Goal: Information Seeking & Learning: Understand process/instructions

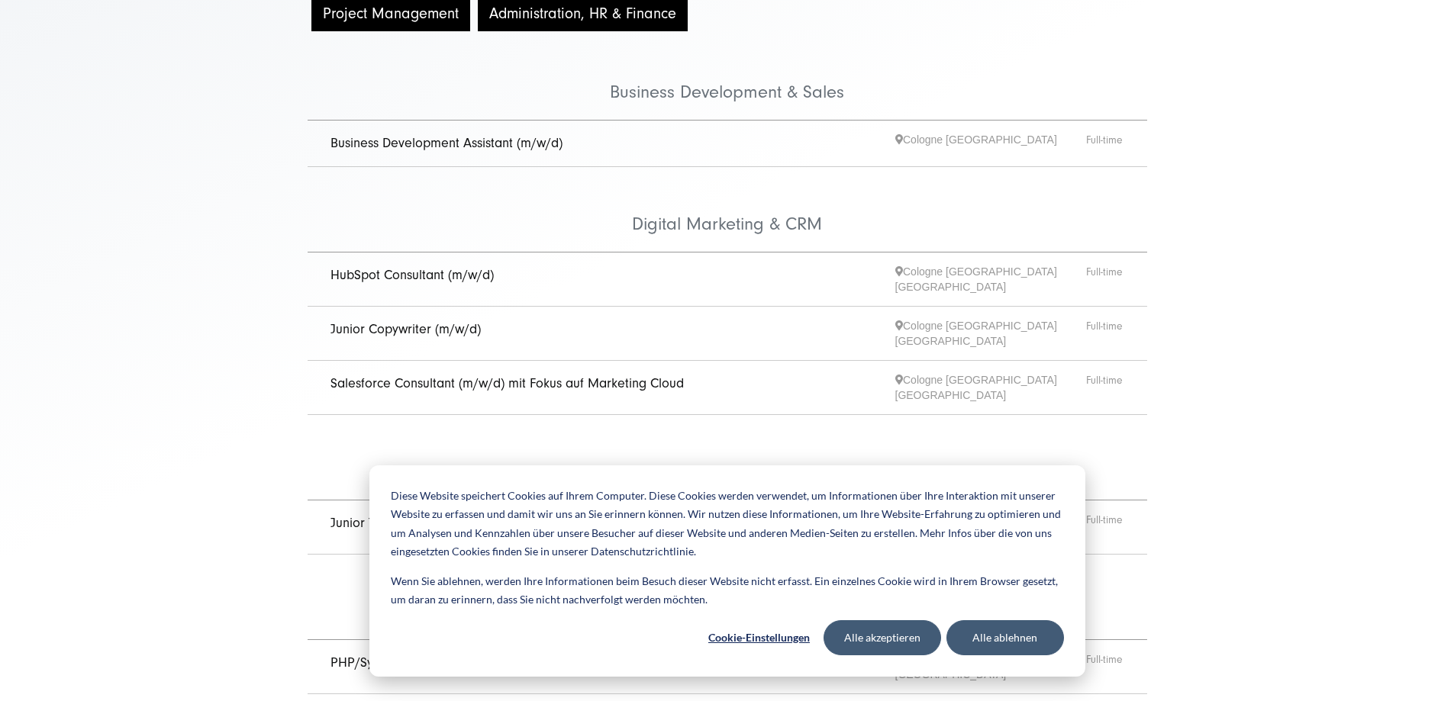
scroll to position [458, 0]
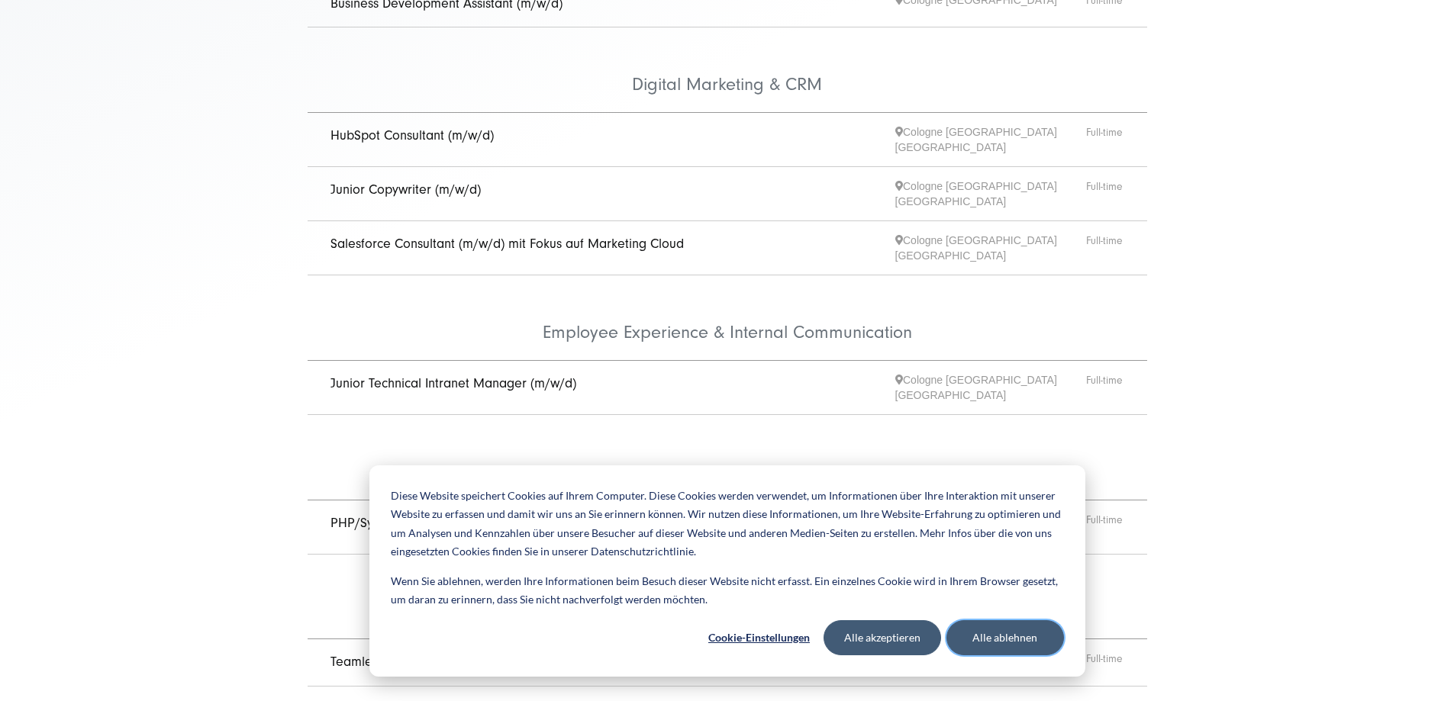
click at [990, 637] on button "Alle ablehnen" at bounding box center [1005, 637] width 118 height 35
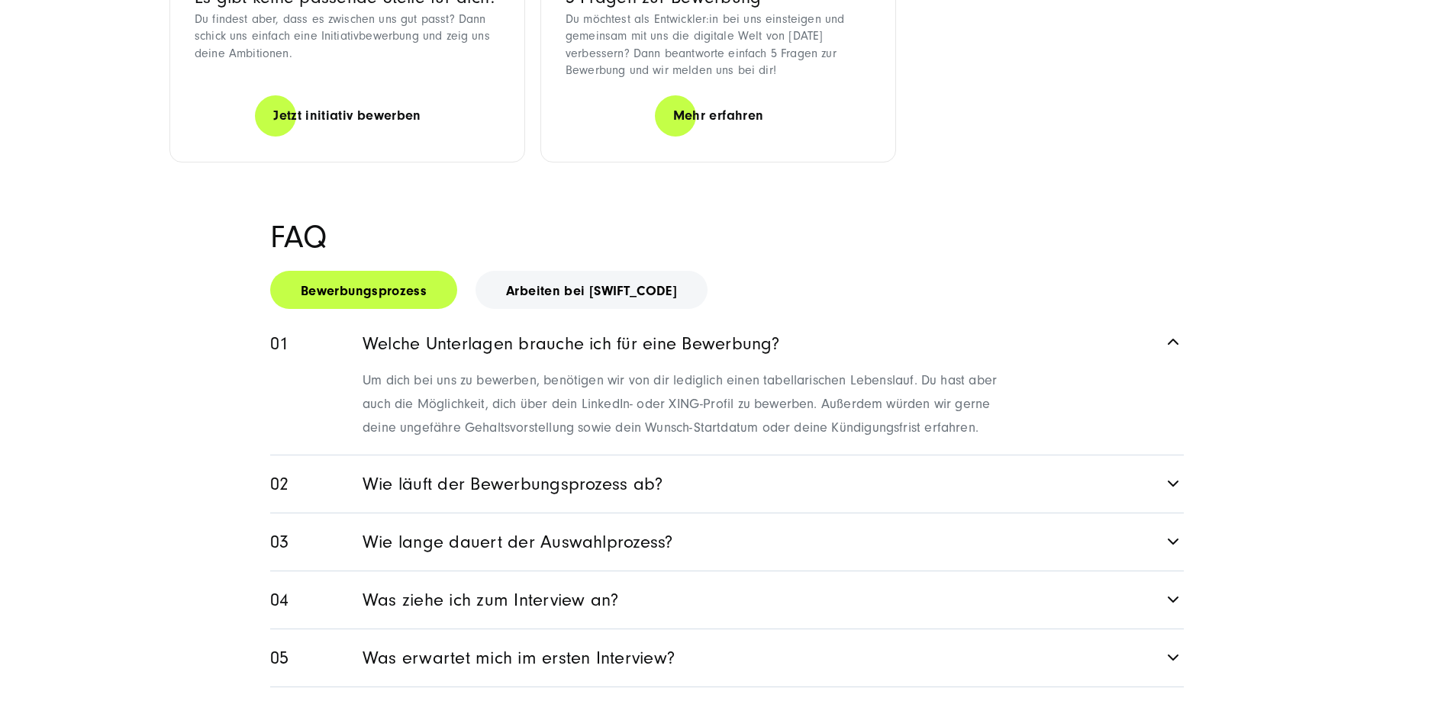
scroll to position [2170, 0]
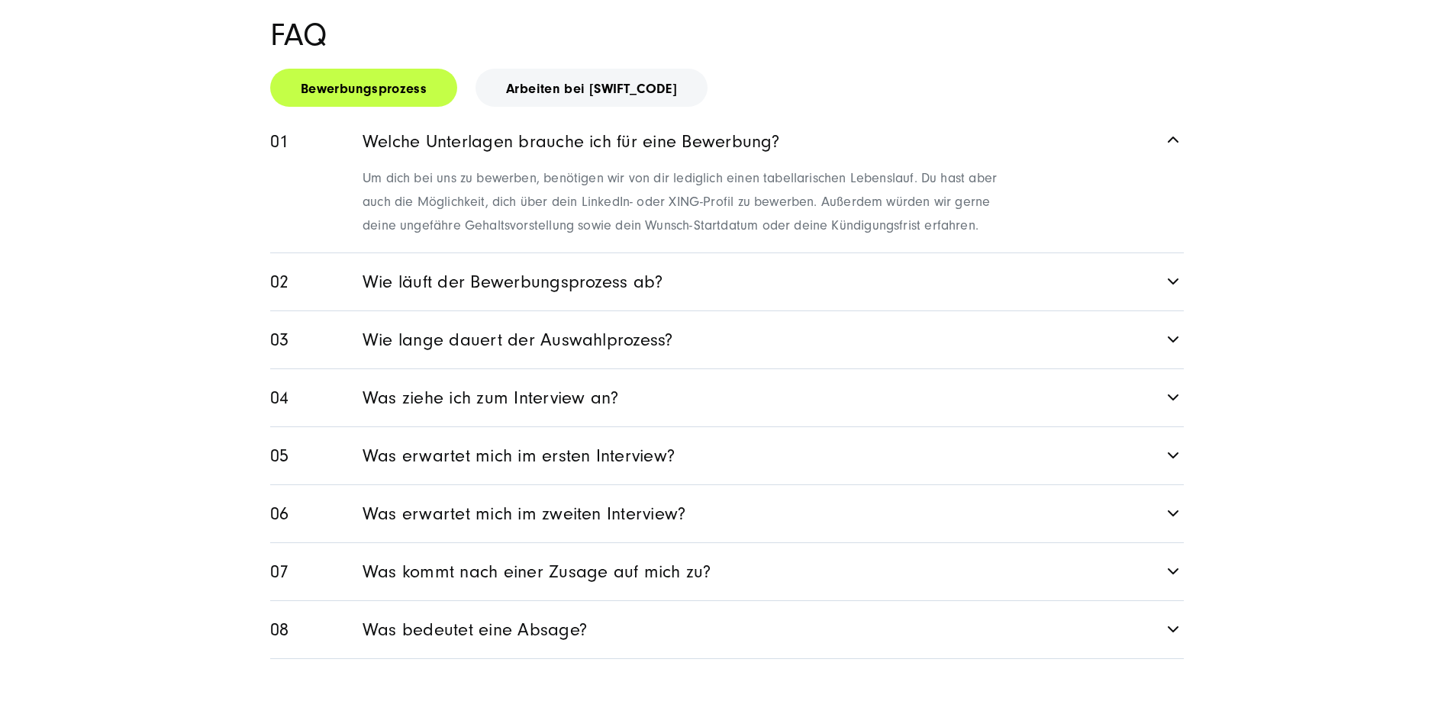
click at [916, 311] on link "Wie läuft der Bewerbungsprozess ab?" at bounding box center [726, 281] width 913 height 57
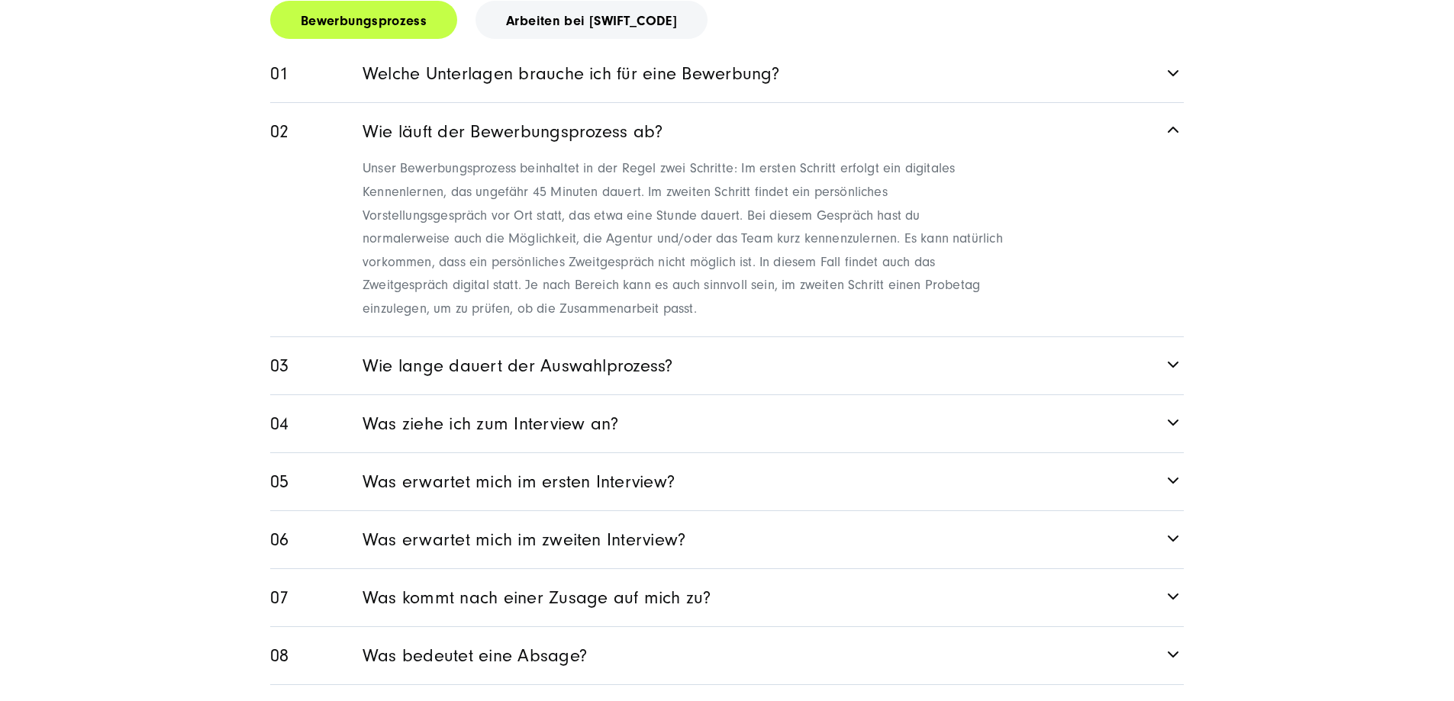
scroll to position [2246, 0]
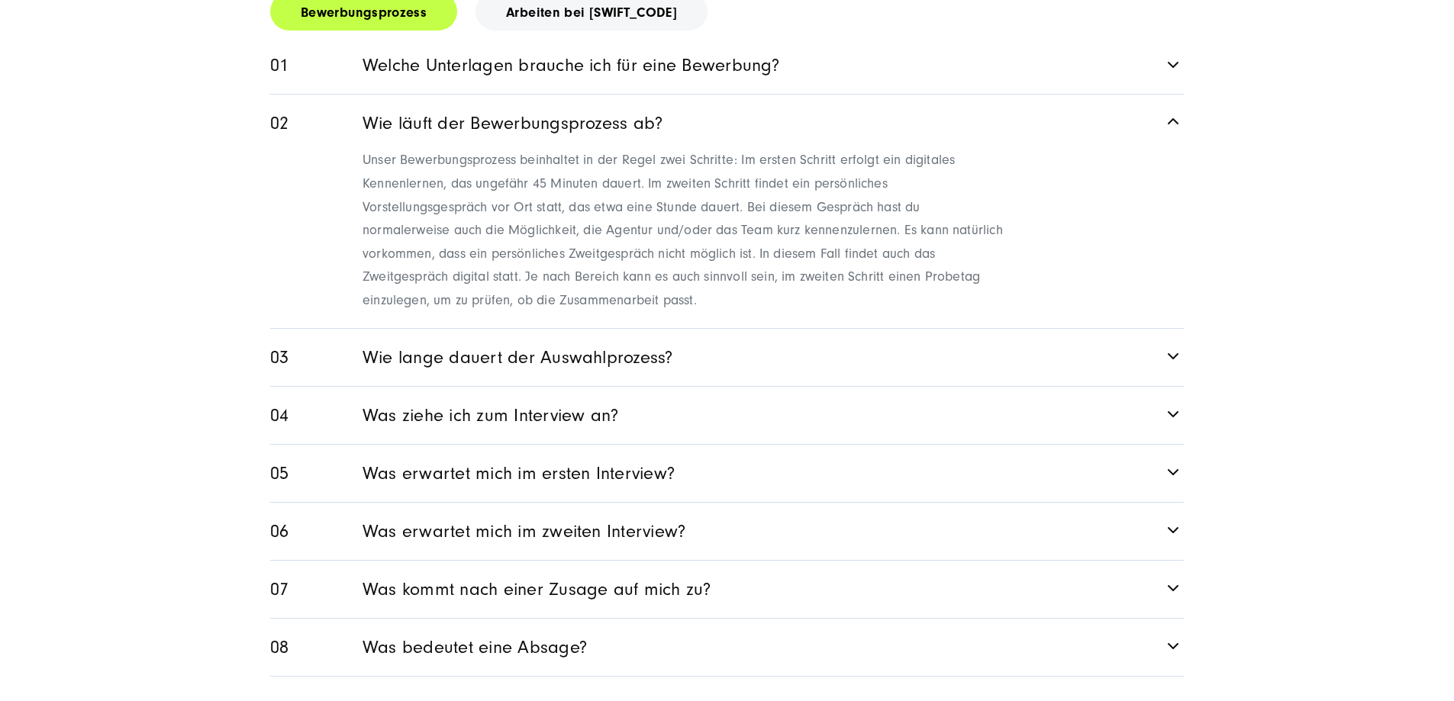
click at [578, 386] on link "Wie lange dauert der Auswahlprozess?" at bounding box center [726, 357] width 913 height 57
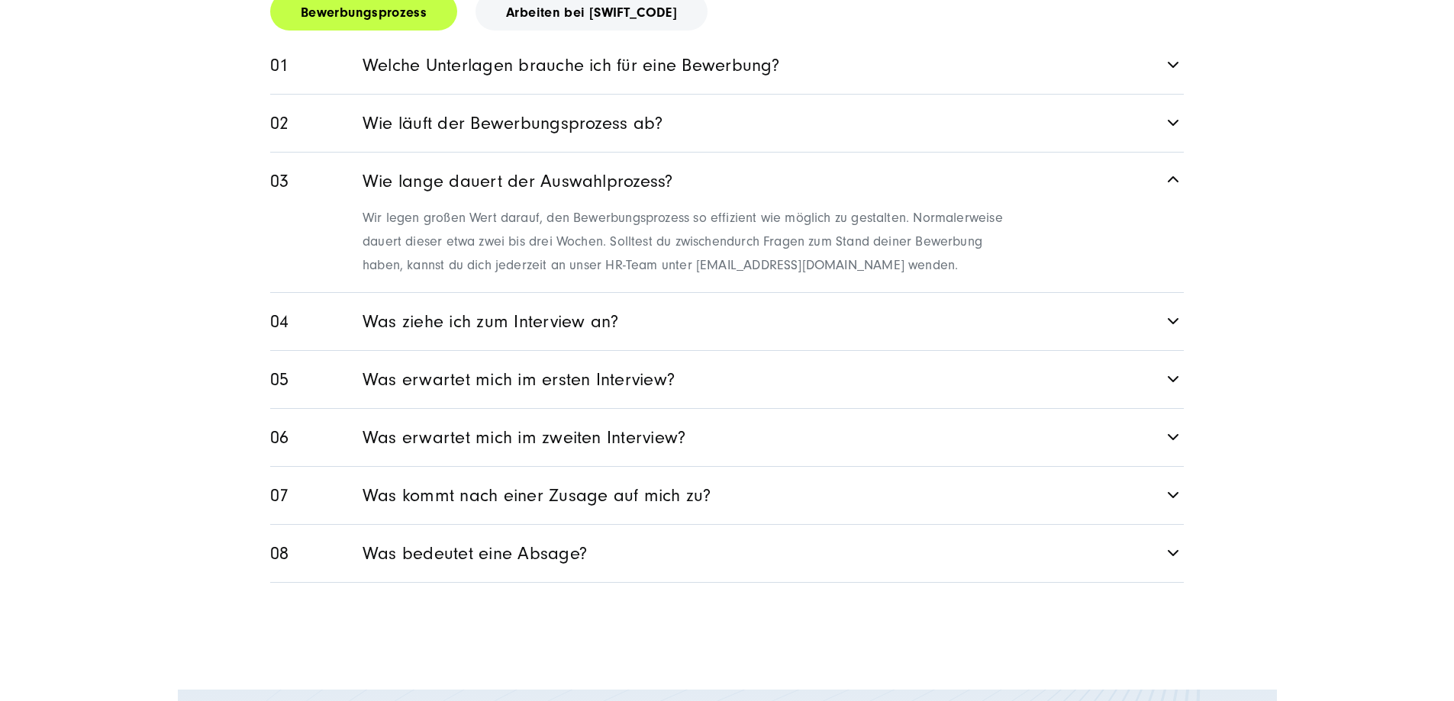
click at [632, 350] on link "Was ziehe ich zum Interview an?" at bounding box center [726, 321] width 913 height 57
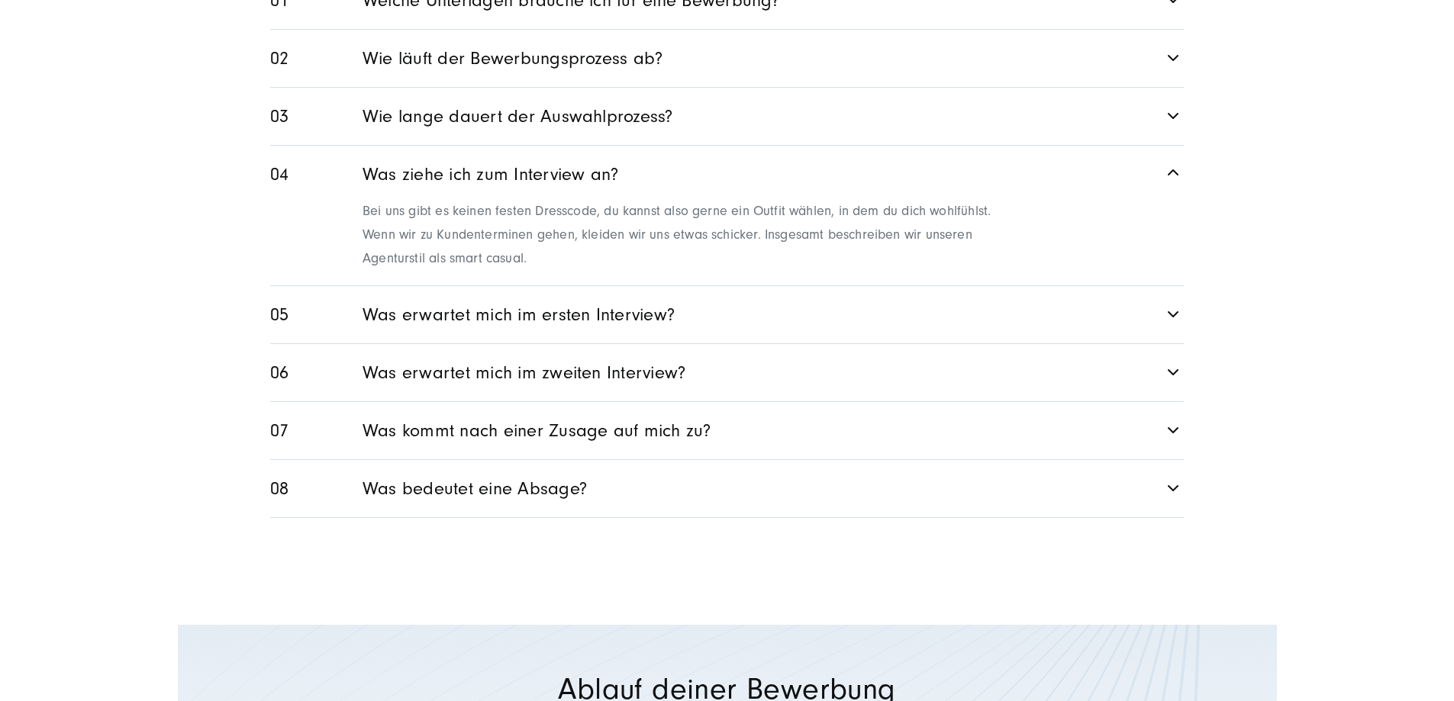
scroll to position [2399, 0]
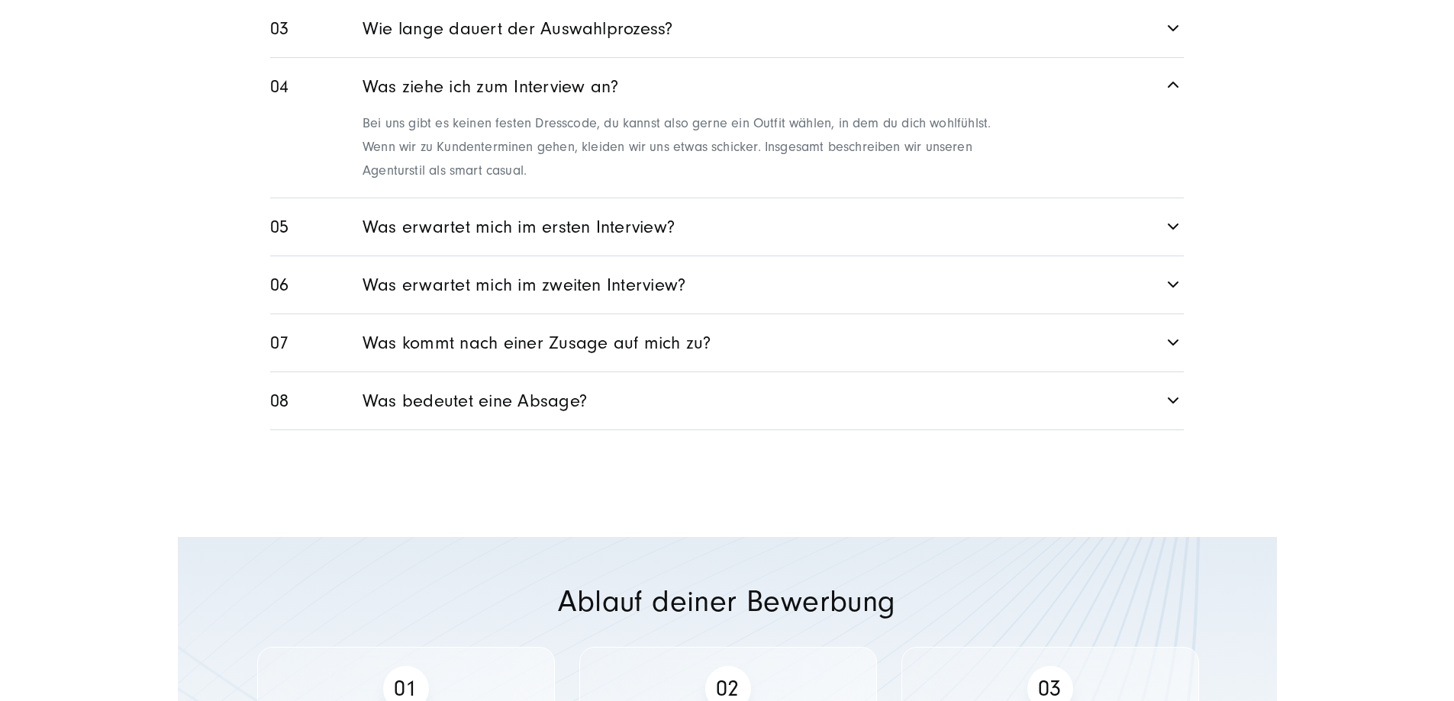
click at [622, 256] on link "Was erwartet mich im ersten Interview?" at bounding box center [726, 226] width 913 height 57
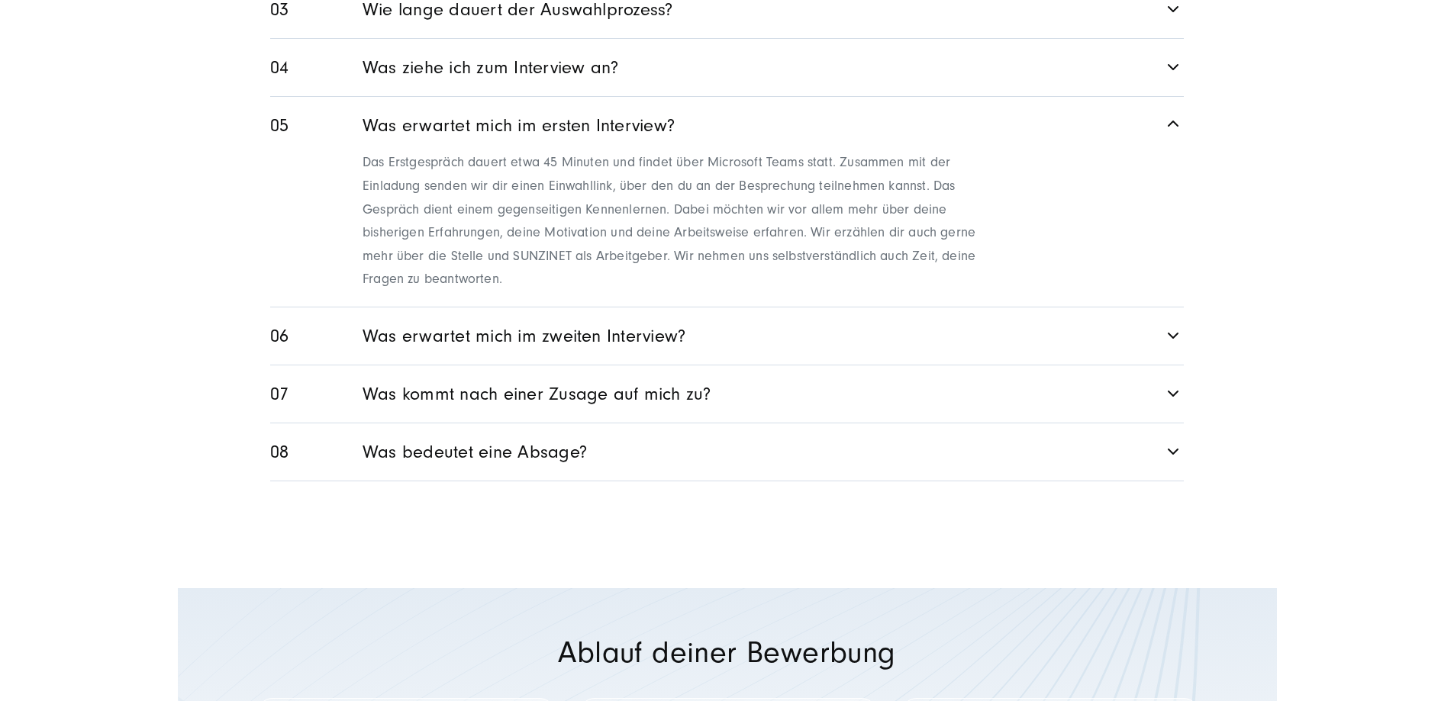
scroll to position [2475, 0]
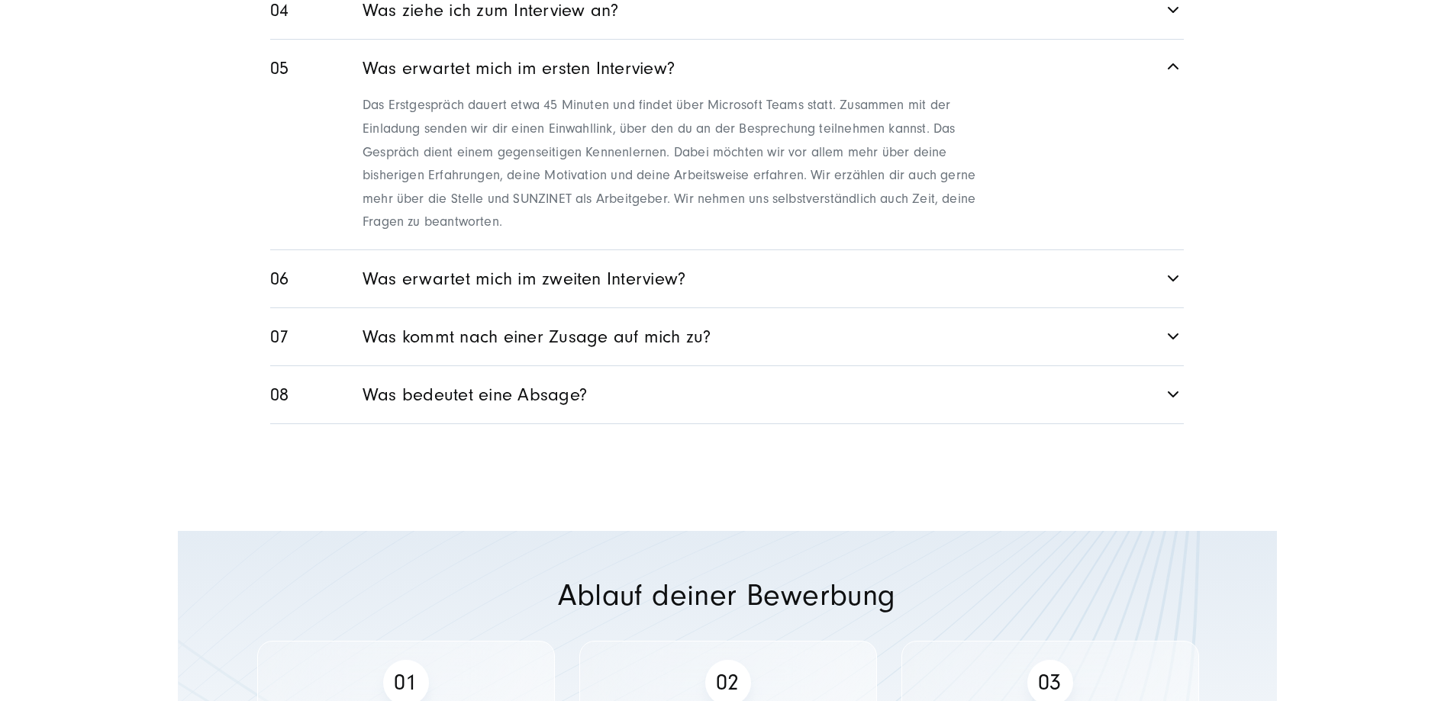
click at [658, 307] on link "Was erwartet mich im zweiten Interview?" at bounding box center [726, 278] width 913 height 57
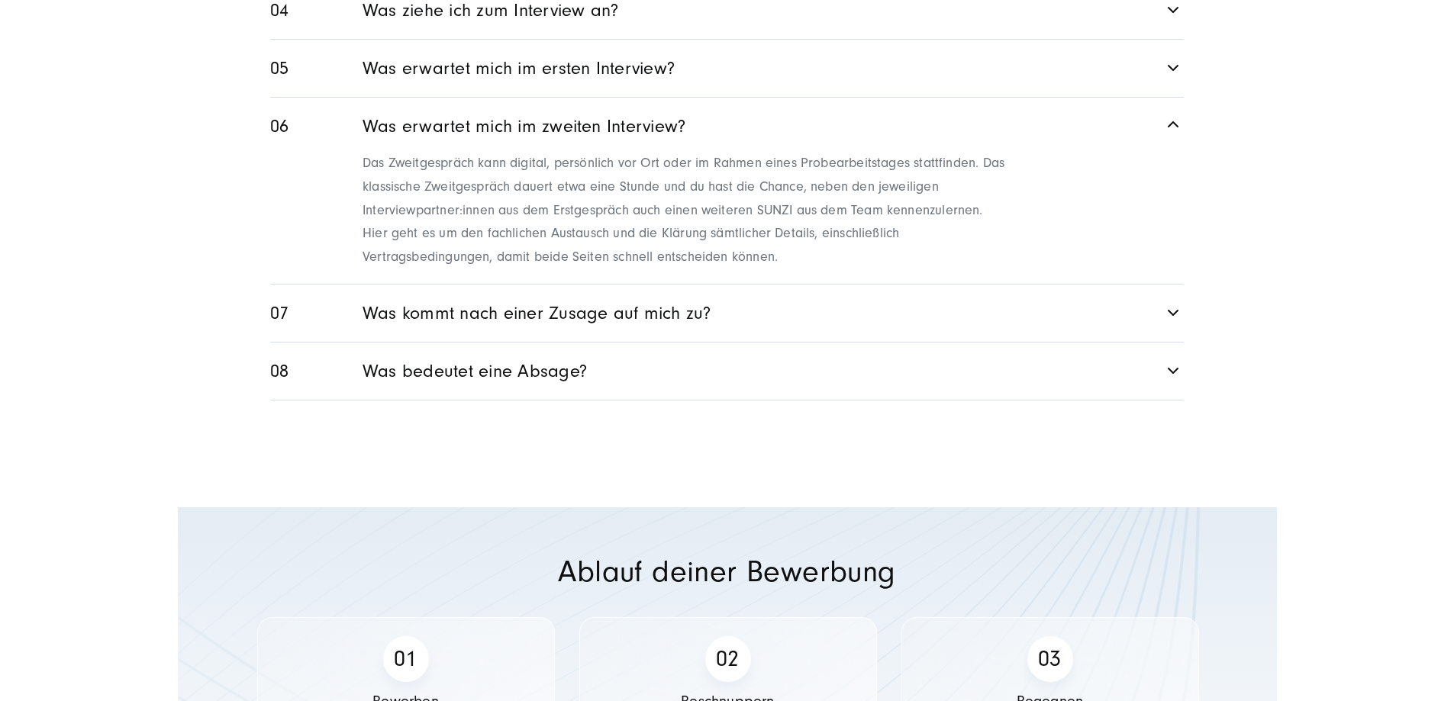
click at [759, 342] on link "Was kommt nach einer Zusage auf mich zu?" at bounding box center [726, 313] width 913 height 57
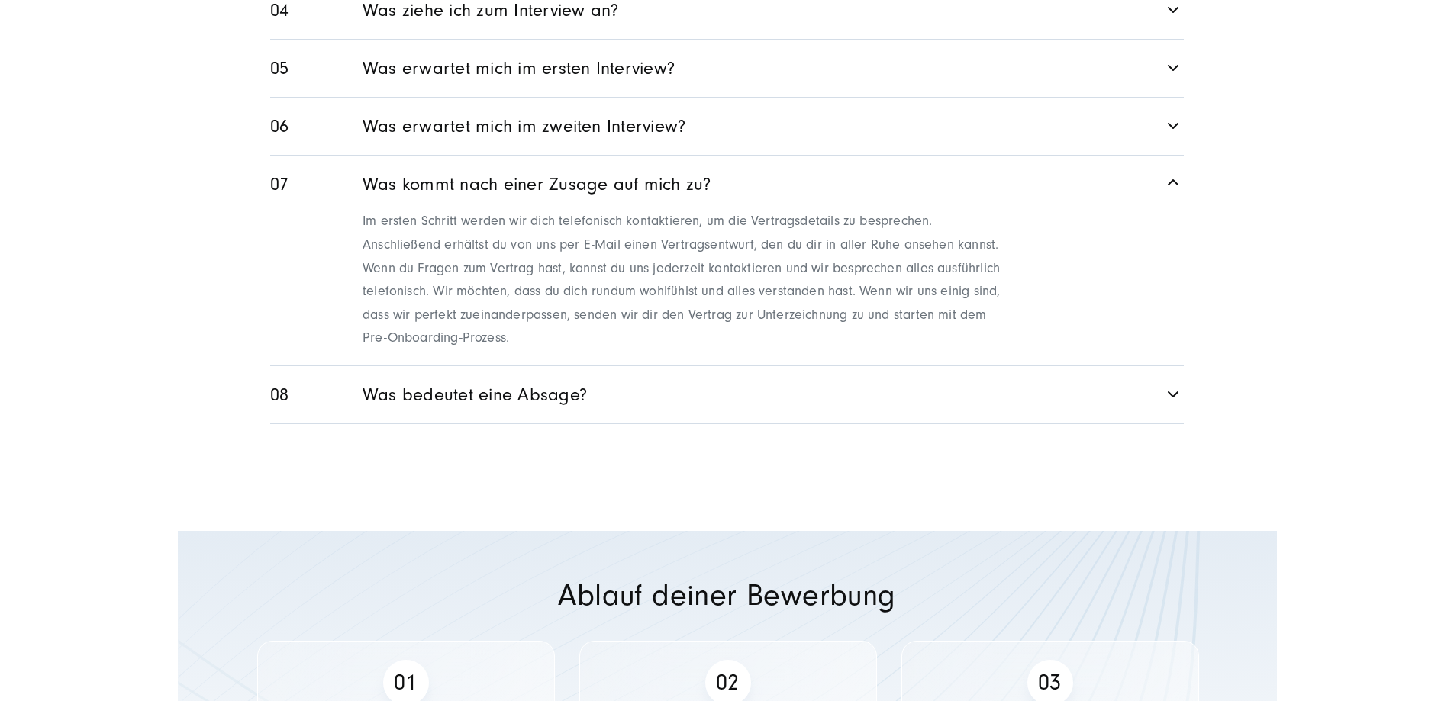
click at [795, 423] on link "Was bedeutet eine Absage?" at bounding box center [726, 394] width 913 height 57
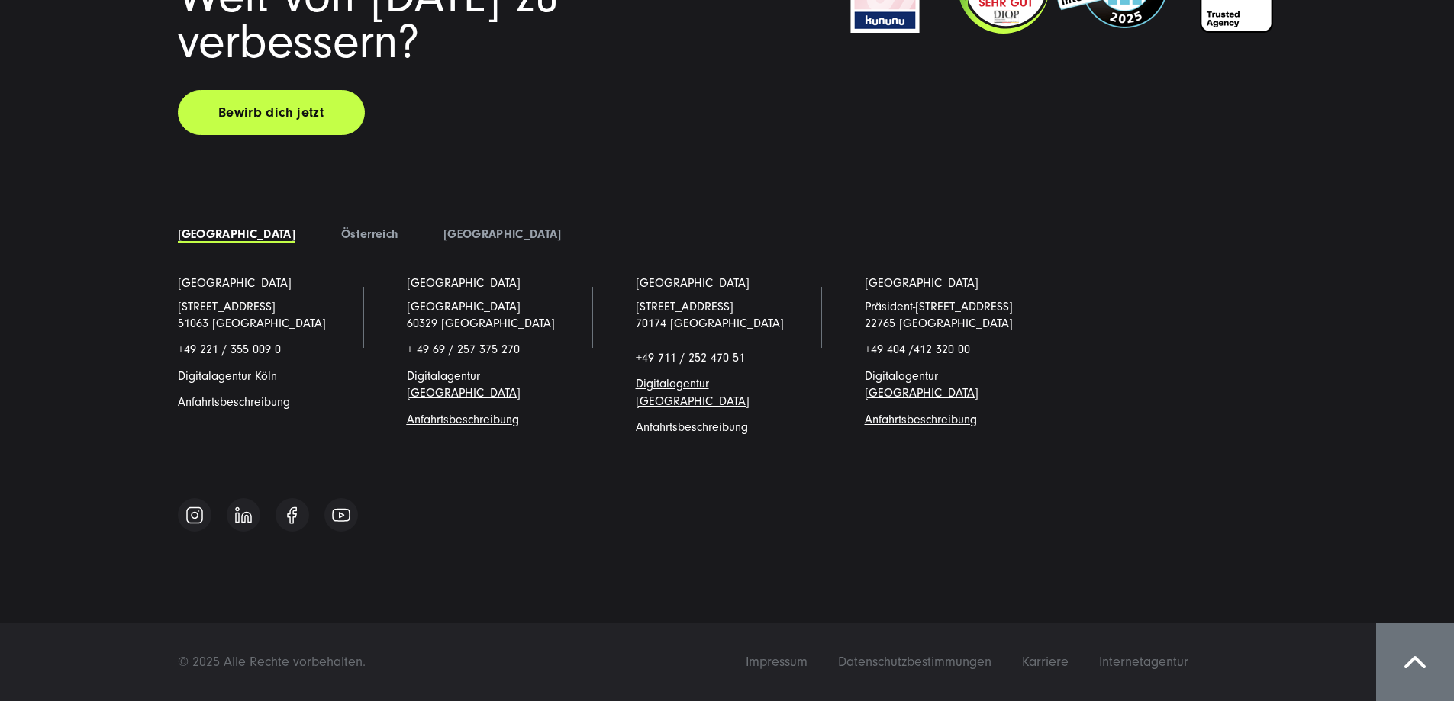
scroll to position [4097, 0]
drag, startPoint x: 851, startPoint y: 346, endPoint x: 747, endPoint y: 314, distance: 108.6
click at [842, 314] on li "Hamburg Präsident-Krahn-Straße 18-19 22765 Hamburg +49 404 / 412 320 00 Digital…" at bounding box center [956, 367] width 229 height 185
copy p "Präsident-Krahn-Straße 18-19 22765 Hamburg"
